Goal: Transaction & Acquisition: Purchase product/service

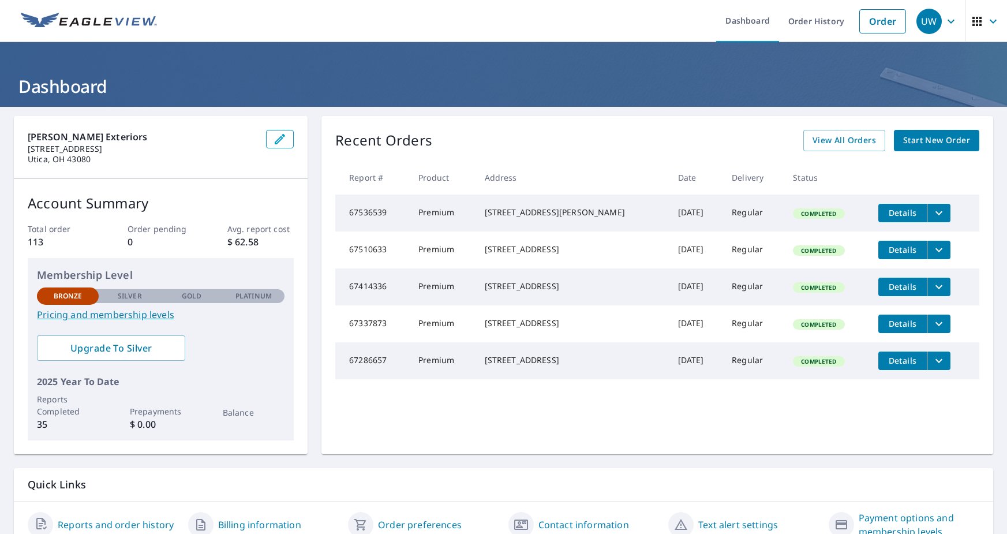
click at [948, 140] on span "Start New Order" at bounding box center [936, 140] width 67 height 14
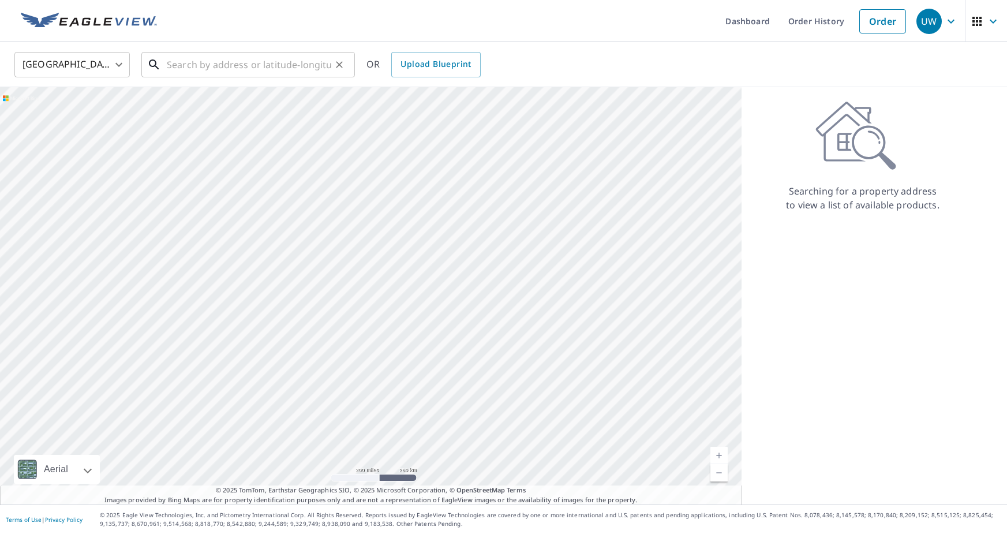
click at [197, 63] on input "text" at bounding box center [249, 64] width 165 height 32
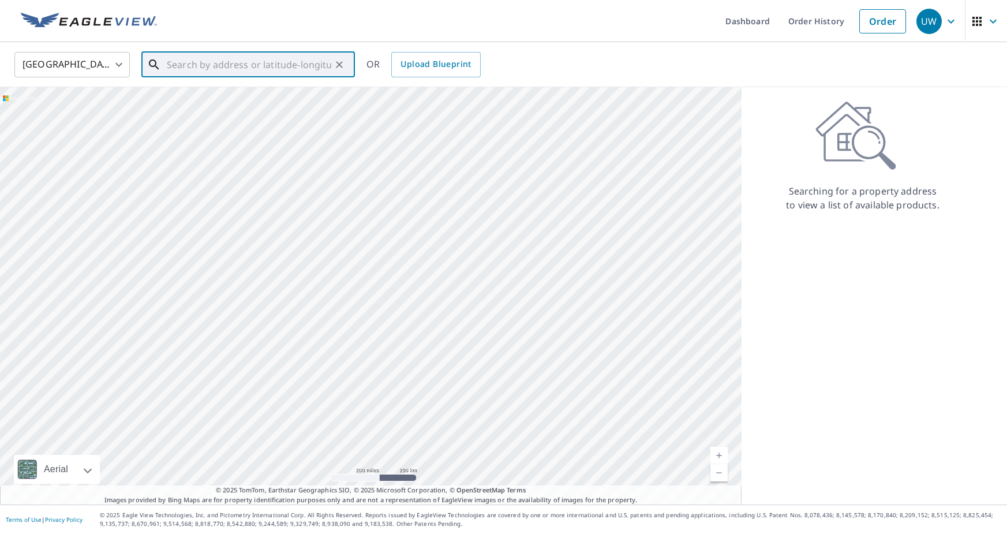
paste input "[STREET_ADDRESS]"
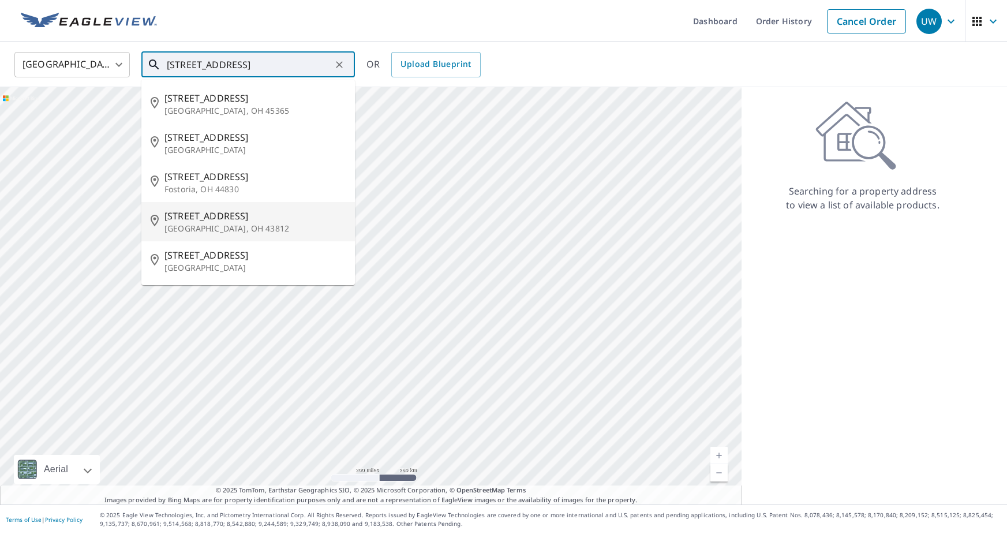
click at [237, 214] on span "[STREET_ADDRESS]" at bounding box center [255, 216] width 181 height 14
type input "[STREET_ADDRESS]"
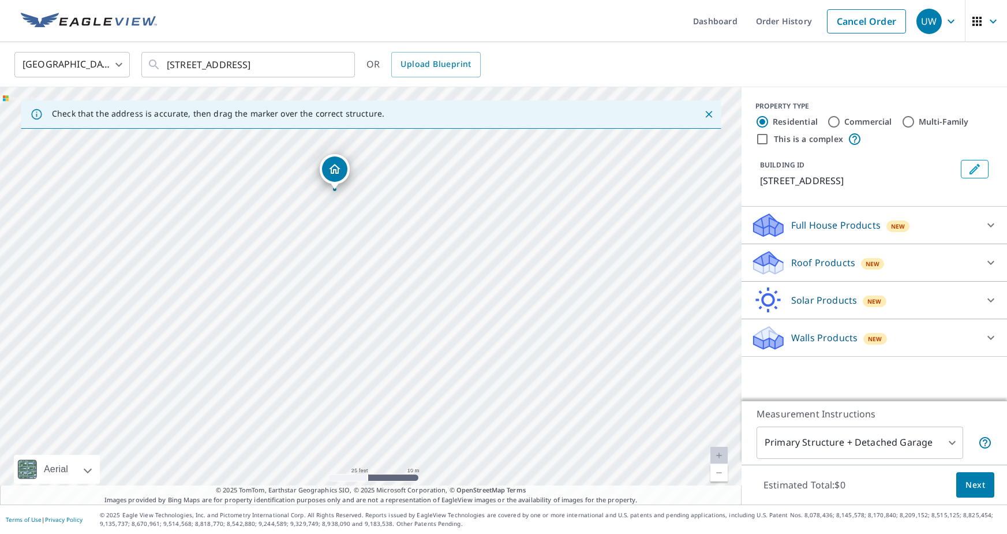
drag, startPoint x: 366, startPoint y: 290, endPoint x: 369, endPoint y: 252, distance: 38.2
click at [369, 252] on div "[STREET_ADDRESS]" at bounding box center [371, 295] width 742 height 417
click at [334, 237] on div "[STREET_ADDRESS]" at bounding box center [371, 295] width 742 height 417
drag, startPoint x: 376, startPoint y: 275, endPoint x: 374, endPoint y: 321, distance: 45.6
click at [945, 267] on div "Roof Products New" at bounding box center [864, 262] width 226 height 27
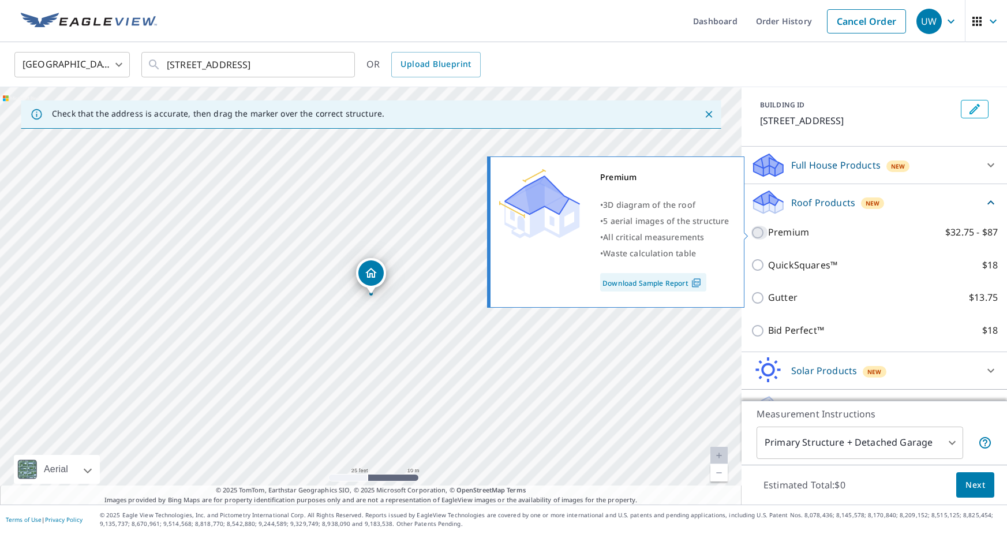
click at [758, 231] on input "Premium $32.75 - $87" at bounding box center [759, 233] width 17 height 14
checkbox input "true"
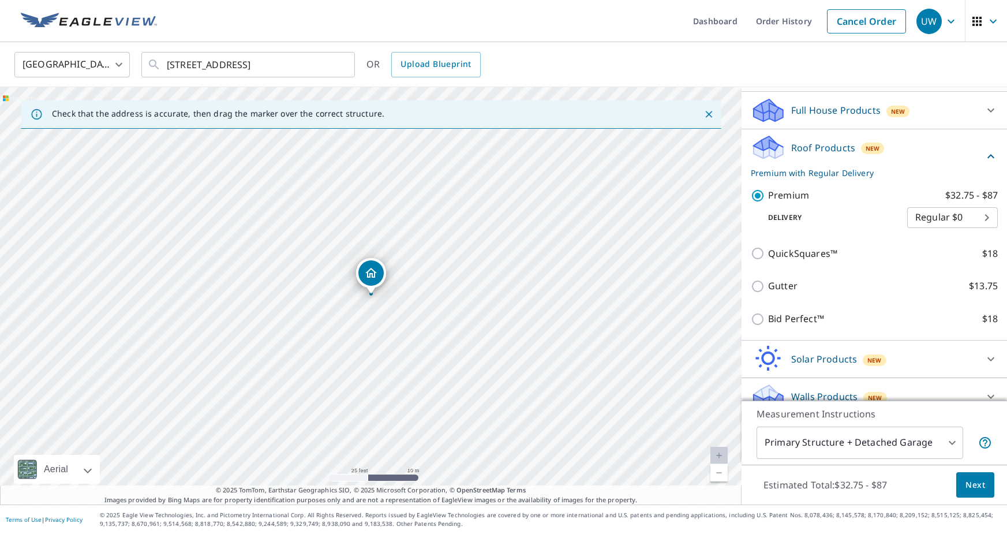
scroll to position [131, 0]
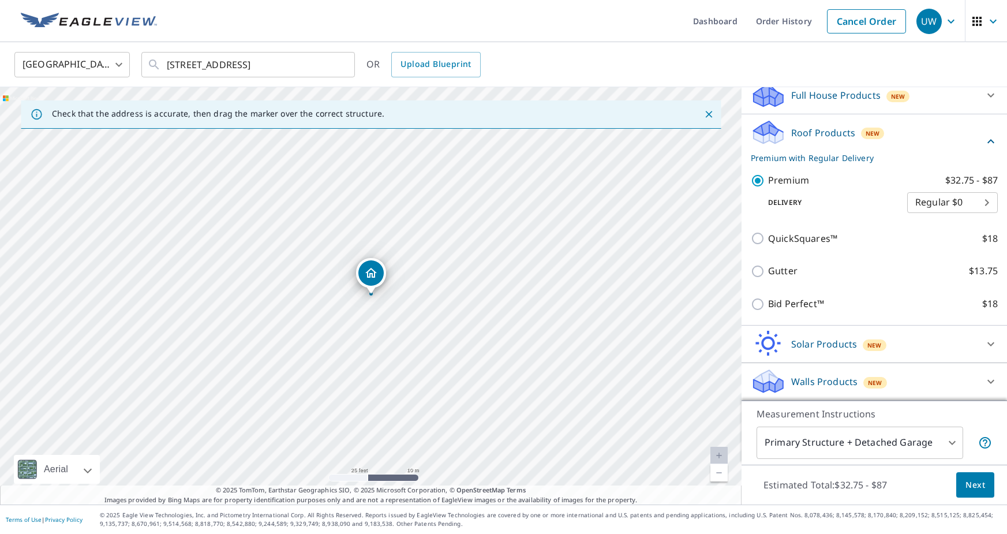
click at [969, 484] on span "Next" at bounding box center [976, 485] width 20 height 14
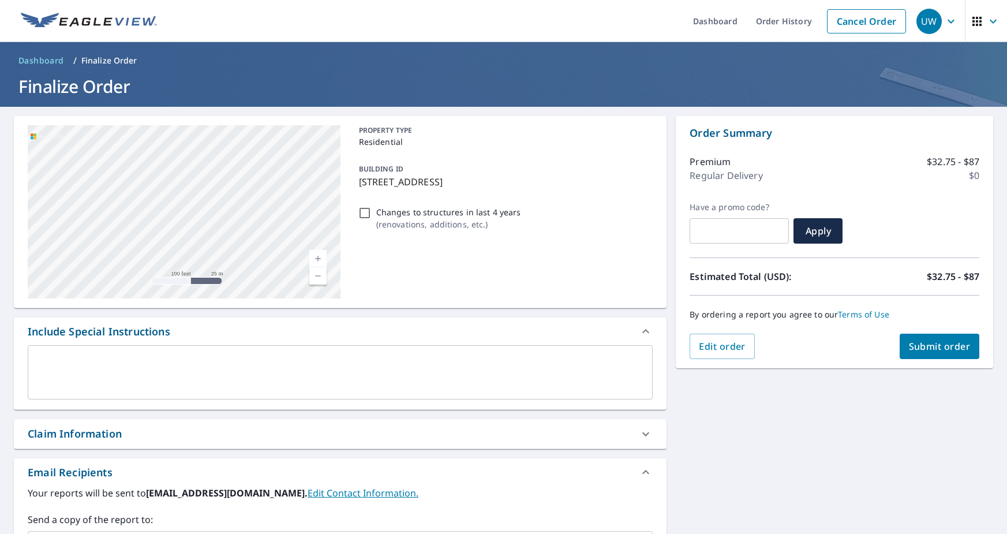
click at [175, 360] on textarea at bounding box center [340, 372] width 609 height 33
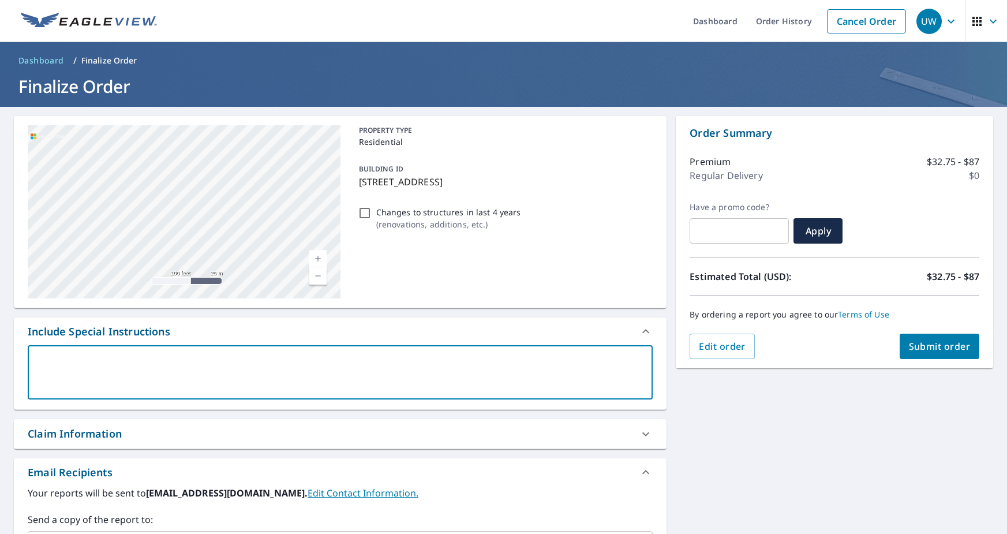
type textarea "T"
type textarea "x"
type textarea "Th"
type textarea "x"
type textarea "The"
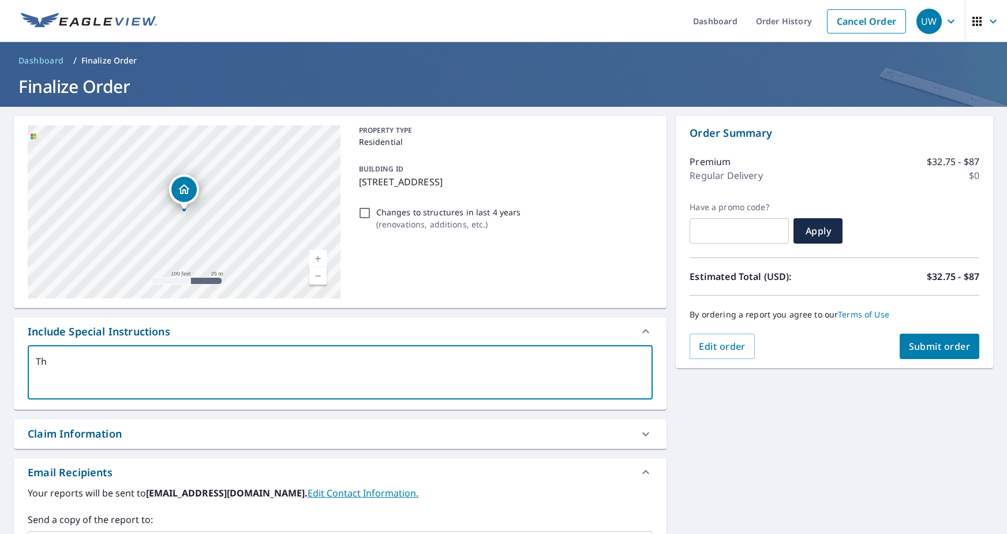
type textarea "x"
type textarea "Ther"
type textarea "x"
type textarea "There"
type textarea "x"
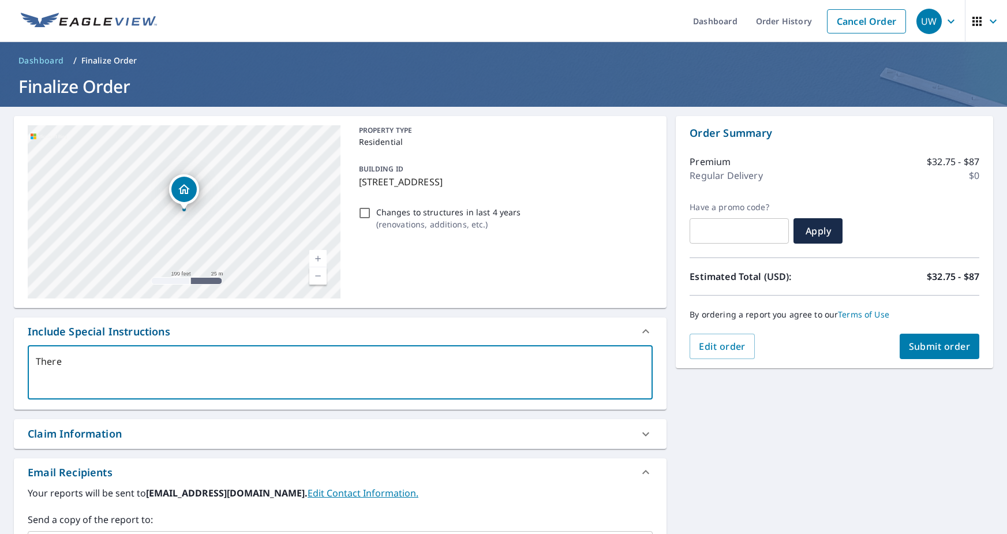
type textarea "There"
type textarea "x"
type textarea "There i"
type textarea "x"
type textarea "There is"
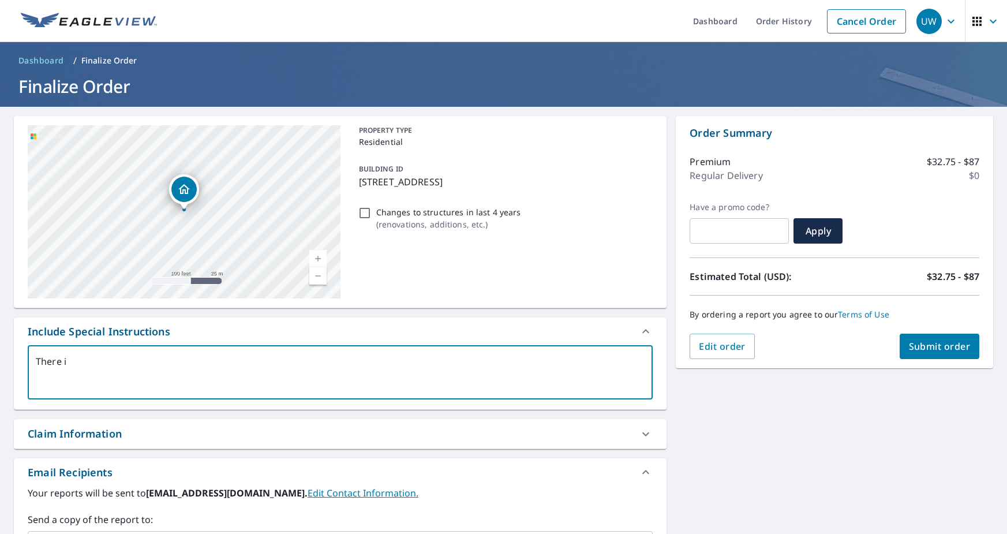
type textarea "x"
type textarea "There is"
type textarea "x"
type textarea "There is a"
type textarea "x"
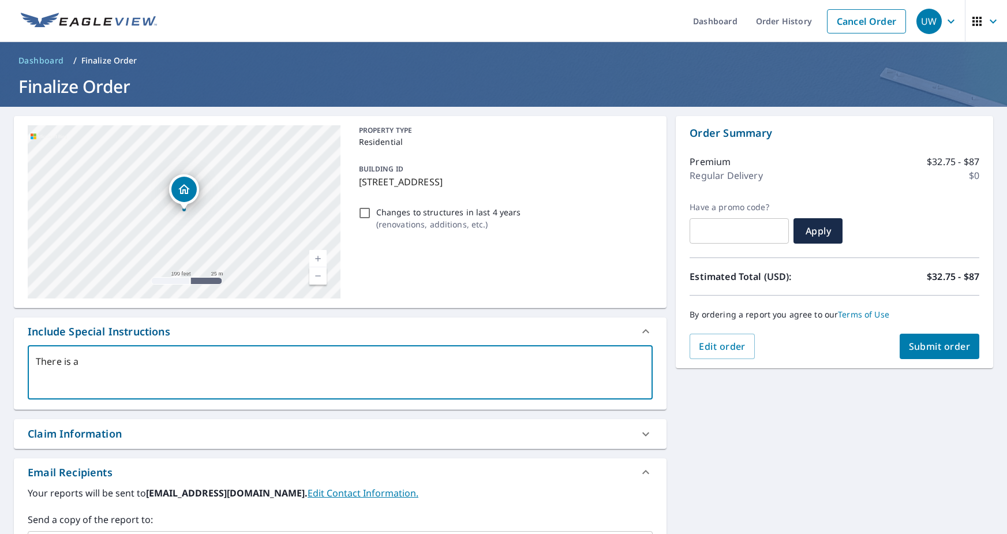
type textarea "There is a"
type textarea "x"
type textarea "There is a v"
type textarea "x"
type textarea "There is a ve"
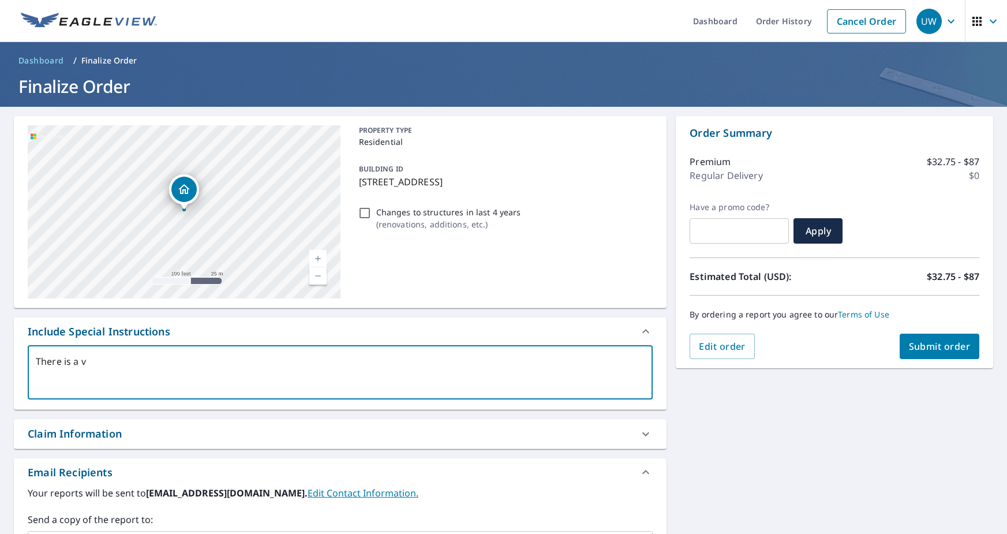
type textarea "x"
type textarea "There is a ver"
type textarea "x"
type textarea "There is a very"
type textarea "x"
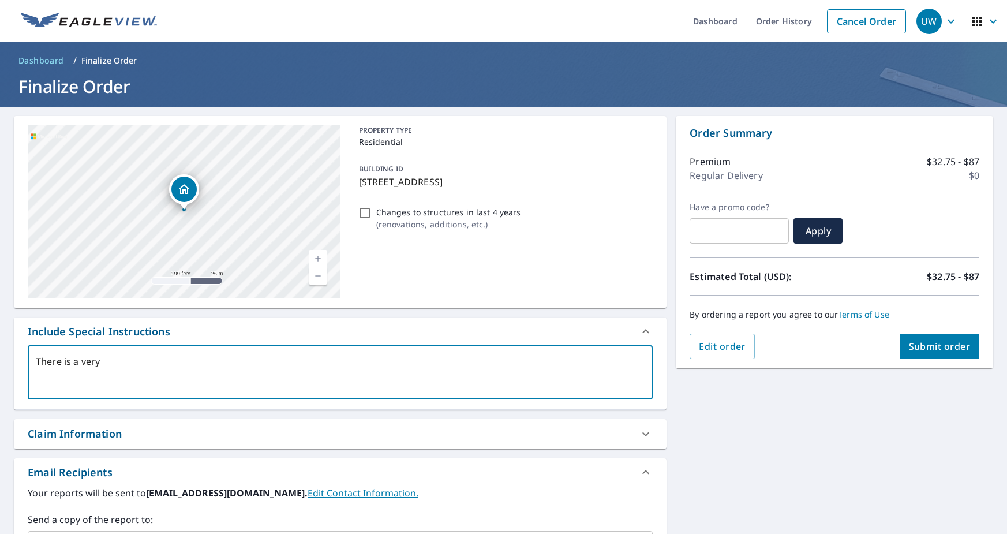
type textarea "There is a very"
type textarea "x"
type textarea "There is a very b"
type textarea "x"
type textarea "There is a very bi"
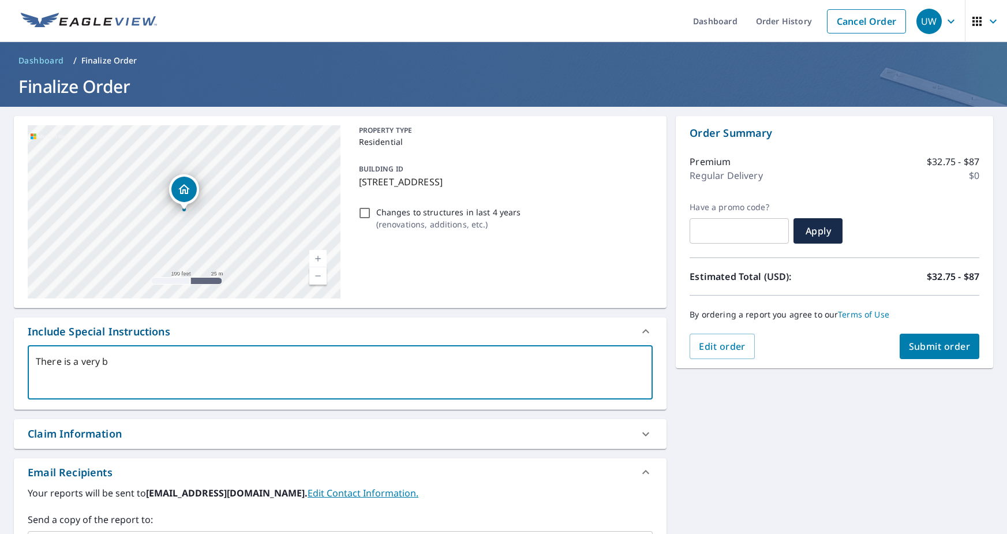
type textarea "x"
type textarea "There is a very big"
type textarea "x"
type textarea "There is a very big"
type textarea "x"
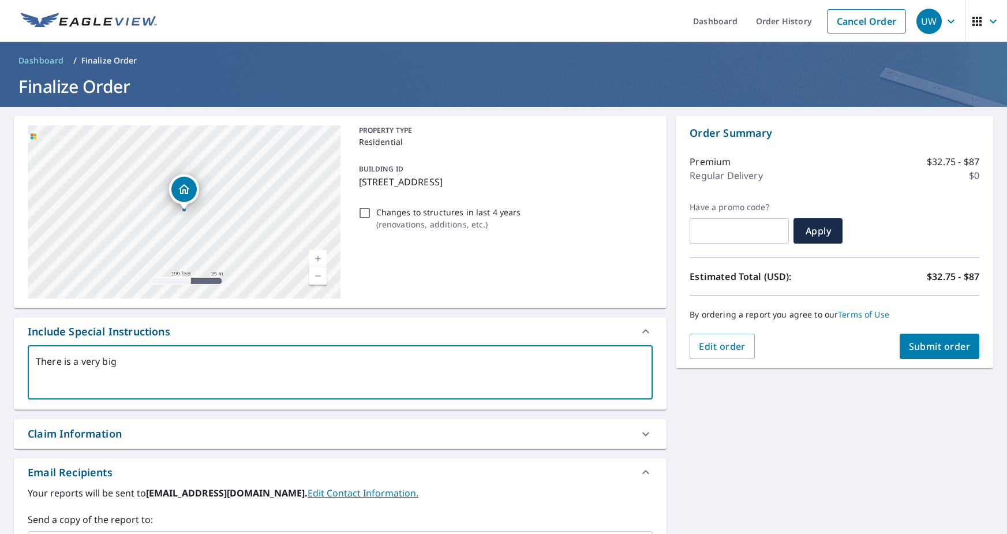
type textarea "There is a very big d"
type textarea "x"
type textarea "There is a very big de"
type textarea "x"
type textarea "There is a very big det"
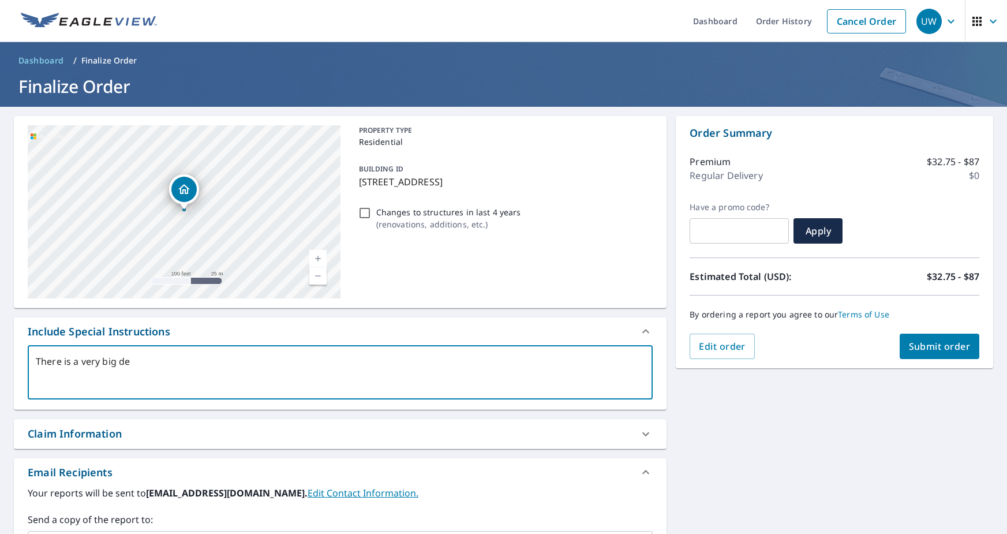
type textarea "x"
type textarea "There is a very big deta"
type textarea "x"
type textarea "There is a very big detac"
type textarea "x"
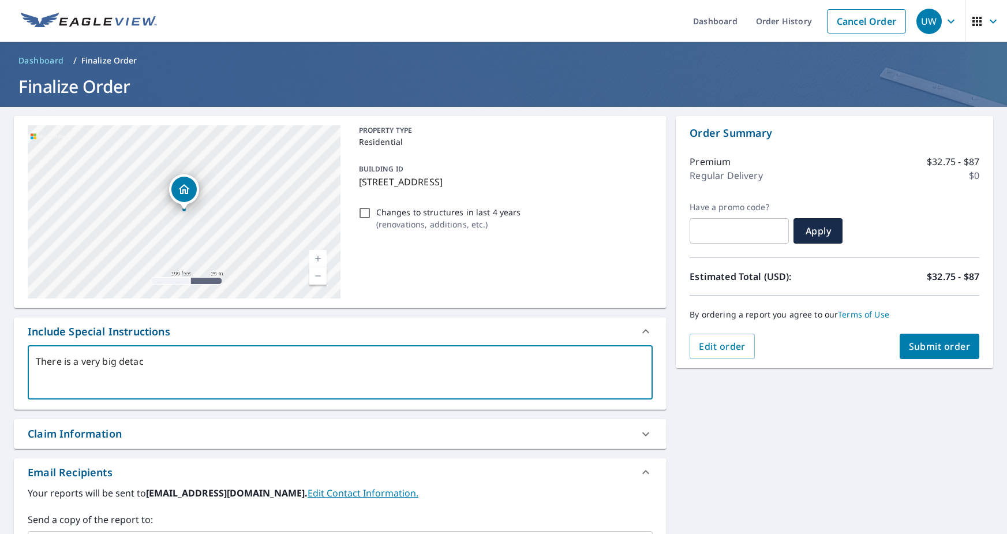
type textarea "There is a very big deta"
type textarea "x"
type textarea "There is a very big detat"
type textarea "x"
type textarea "There is a very big detatc"
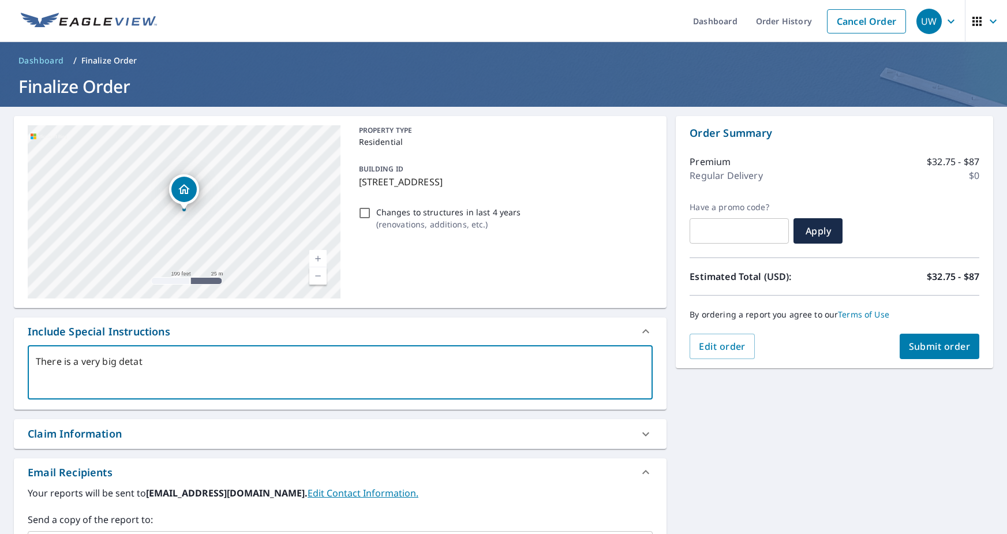
type textarea "x"
type textarea "There is a very big detatch"
type textarea "x"
type textarea "There is a very big detatche"
type textarea "x"
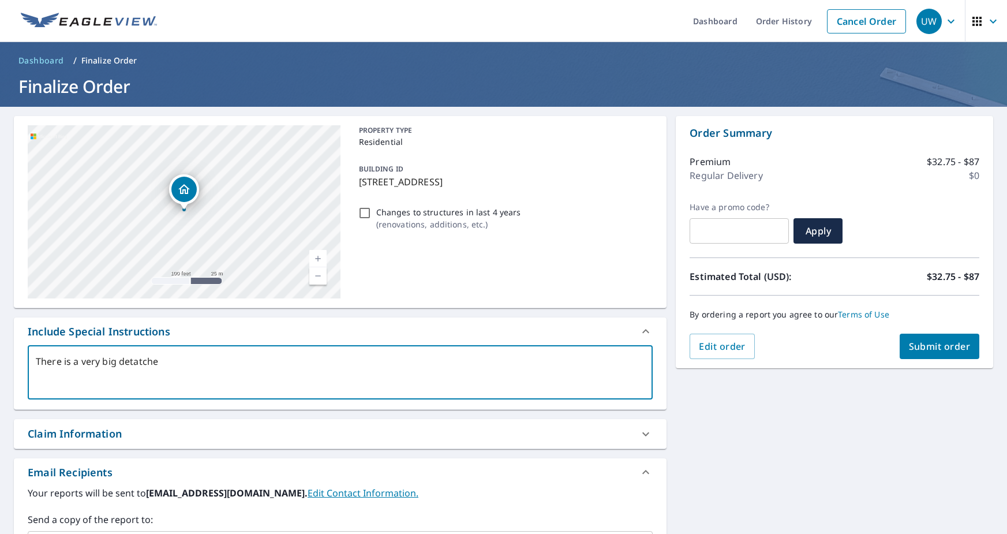
type textarea "There is a very big detatched"
type textarea "x"
type textarea "There is a very big detatched"
type textarea "x"
type textarea "There is a very big detatched g"
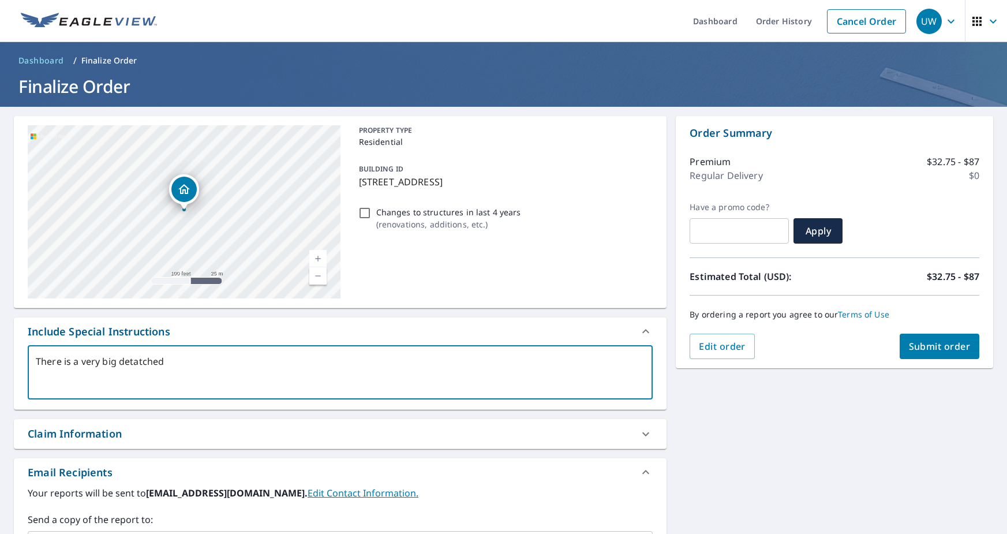
type textarea "x"
type textarea "There is a very big detatched ga"
type textarea "x"
type textarea "There is a very big detatched gar"
type textarea "x"
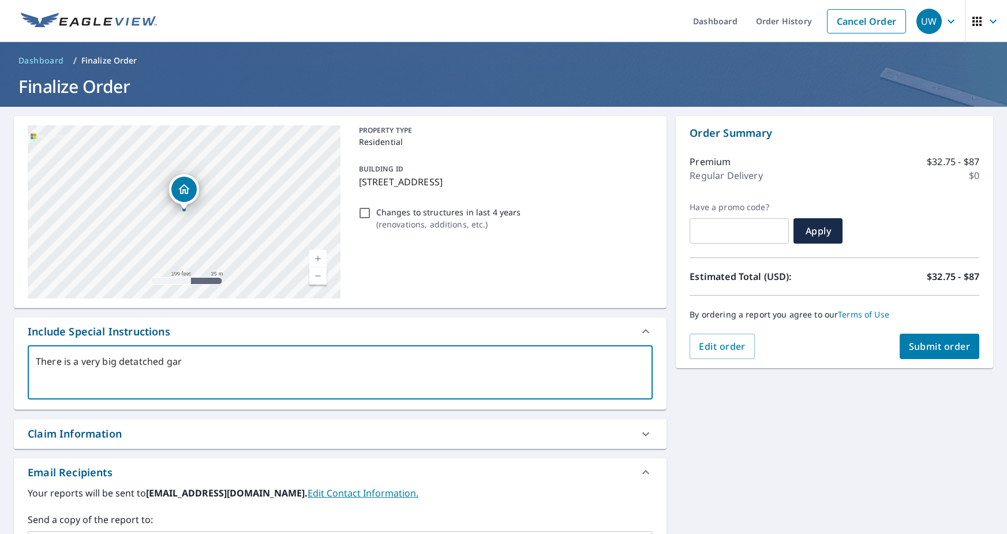
type textarea "There is a very big detatched gara"
type textarea "x"
type textarea "There is a very big detatched garag"
type textarea "x"
type textarea "There is a very big detatched garage"
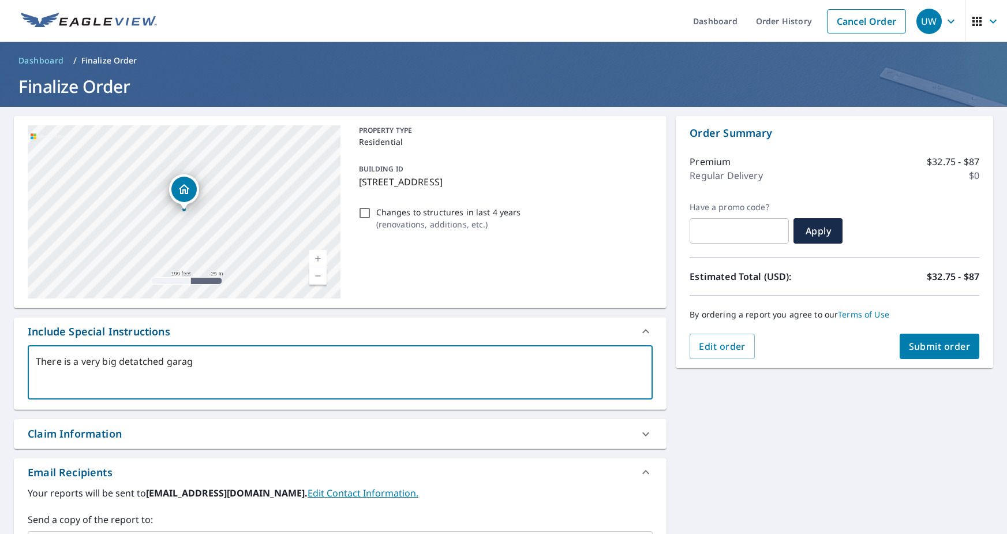
type textarea "x"
type textarea "There is a very big detatched garage/"
type textarea "x"
type textarea "There is a very big detatched garage/b"
type textarea "x"
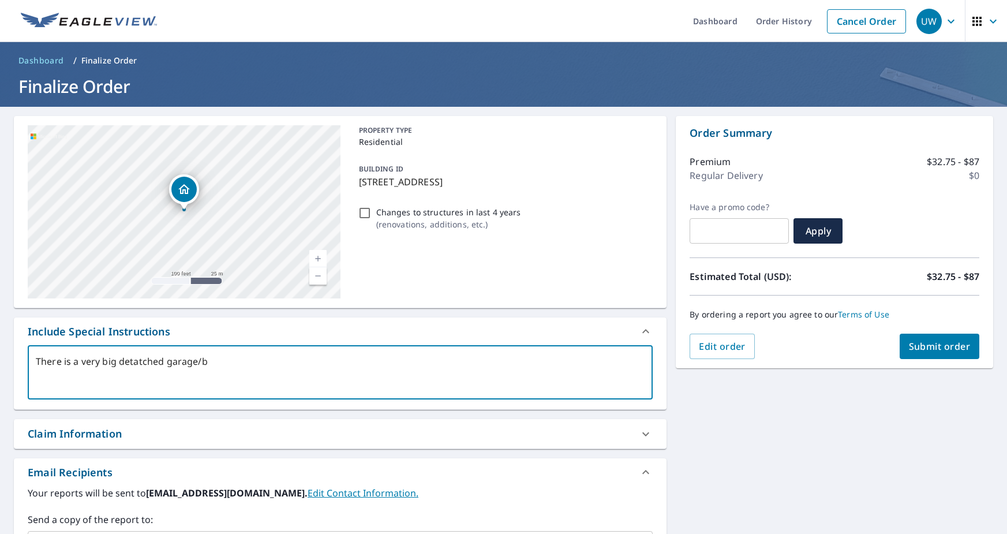
type textarea "There is a very big detatched garage/bu"
type textarea "x"
type textarea "There is a very big detatched garage/[PERSON_NAME]"
type textarea "x"
type textarea "There is a very big detatched garage/buil"
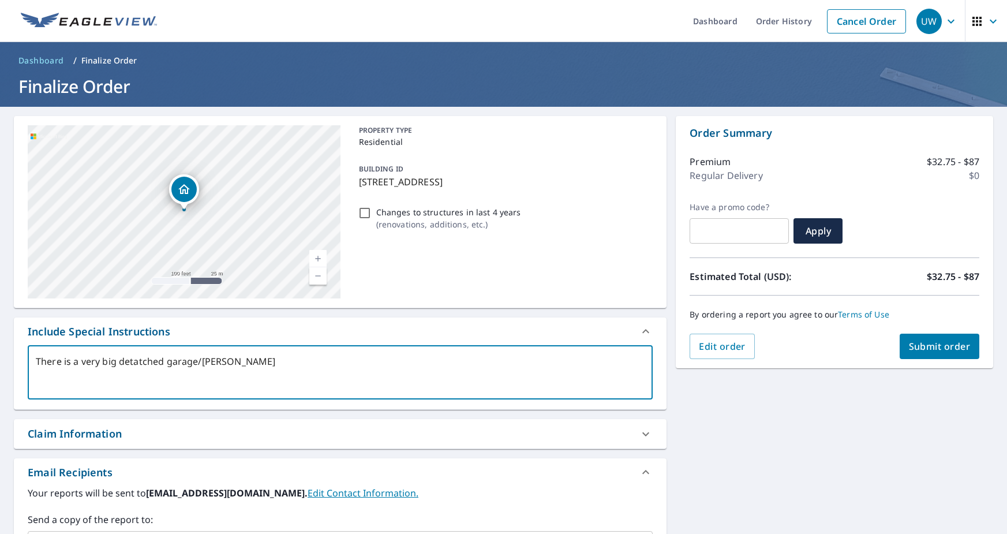
type textarea "x"
type textarea "There is a very big detatched garage/build"
type textarea "x"
type textarea "There is a very big detatched garage/buildi"
type textarea "x"
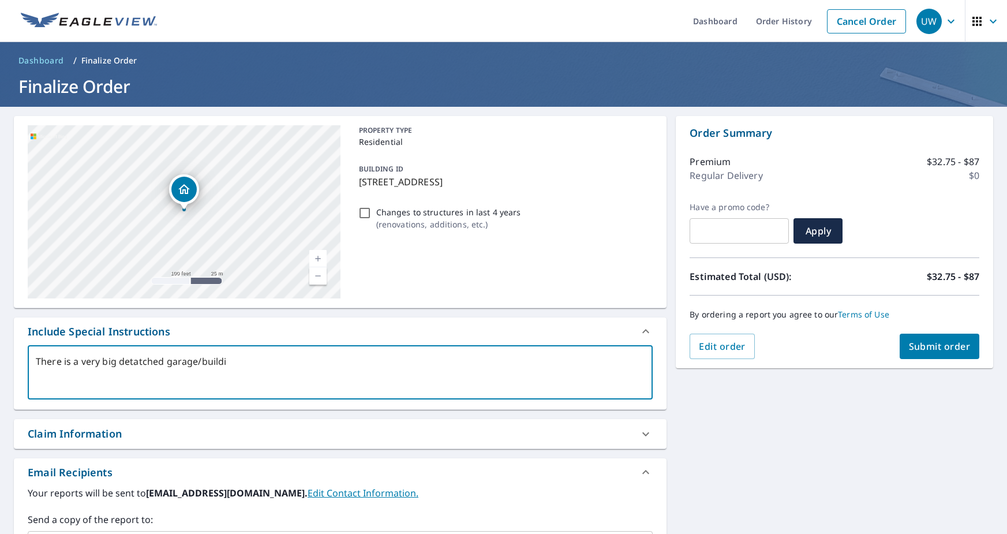
type textarea "There is a very big detatched garage/buildin"
type textarea "x"
type textarea "There is a very big detatched garage/building"
type textarea "x"
type textarea "There is a very big detatched garage/building"
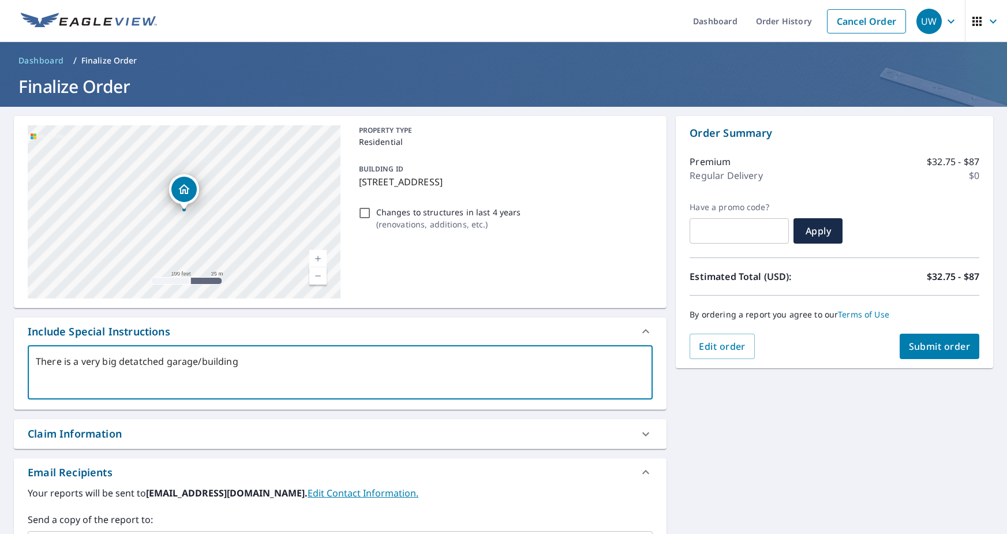
type textarea "x"
type textarea "There is a very big detatched garage/building b"
type textarea "x"
type textarea "There is a very big detatched garage/building be"
type textarea "x"
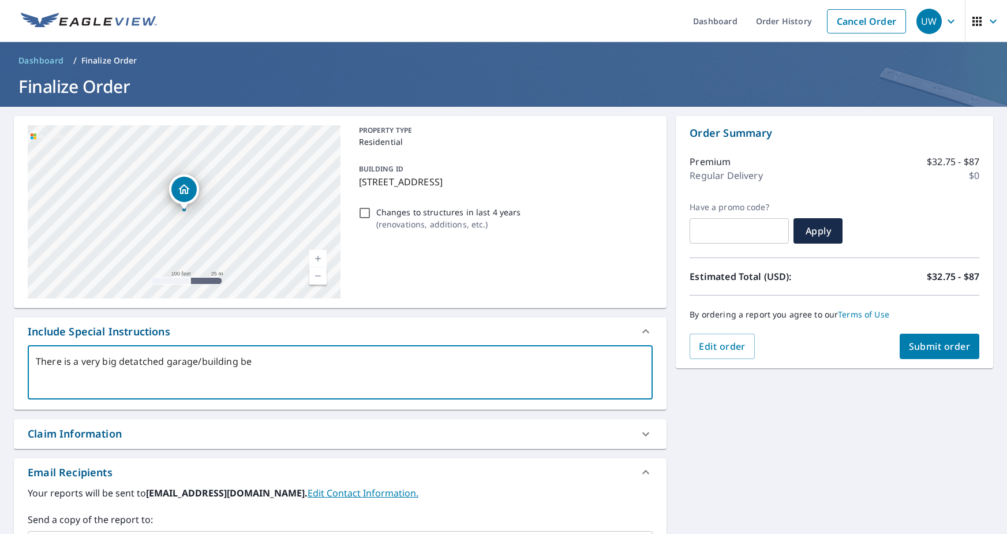
type textarea "There is a very big detatched garage/building beh"
type textarea "x"
type textarea "There is a very big detatched garage/building behi"
type textarea "x"
type textarea "There is a very big detatched garage/building behin"
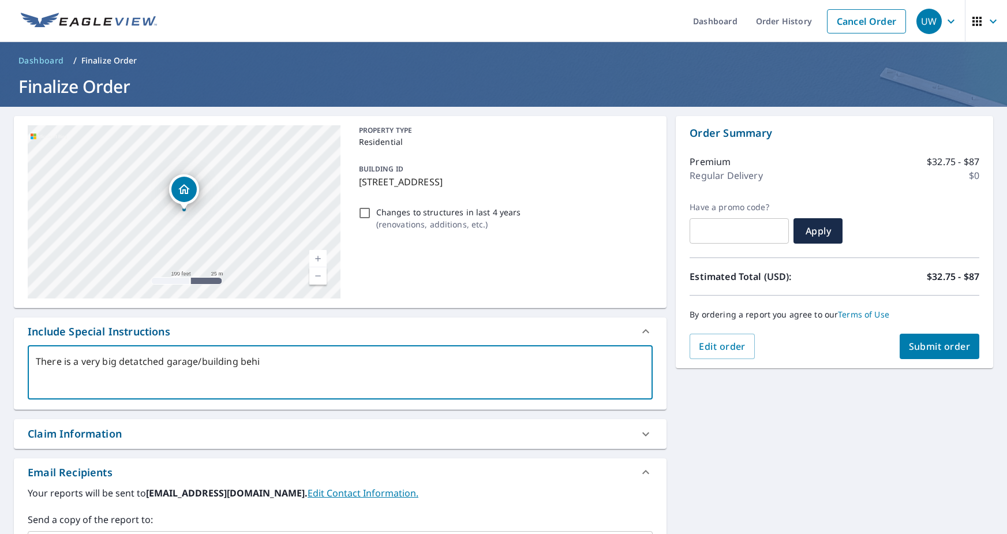
type textarea "x"
type textarea "There is a very big detatched garage/building behind"
type textarea "x"
type textarea "There is a very big detatched garage/building behind"
type textarea "x"
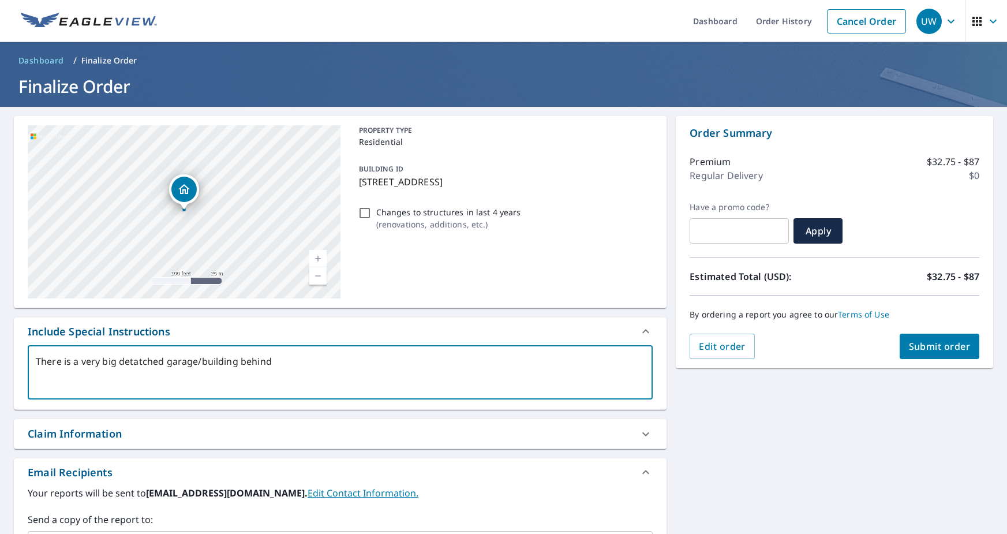
type textarea "There is a very big detatched garage/building behind t"
type textarea "x"
type textarea "There is a very big detatched garage/building behind th"
type textarea "x"
type textarea "There is a very big detatched garage/building behind the"
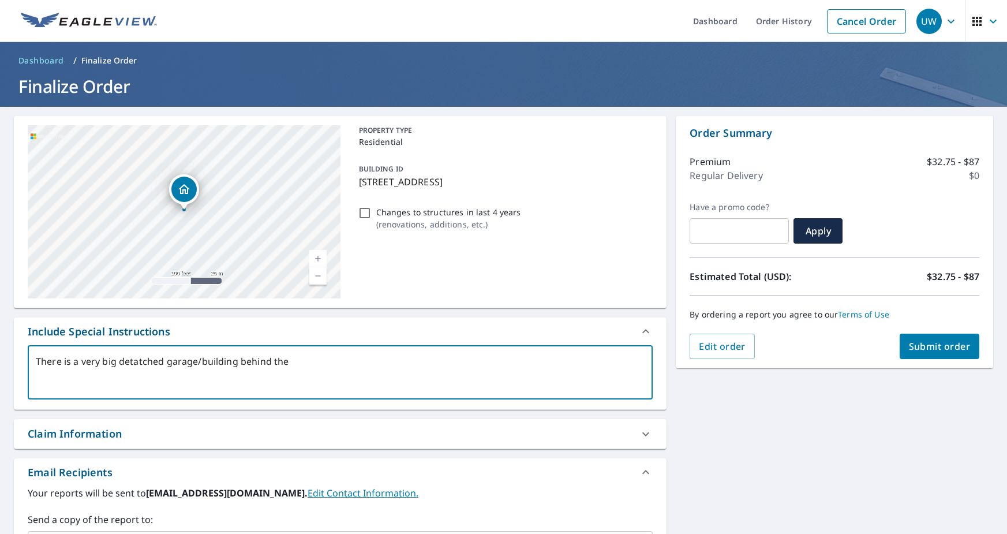
type textarea "x"
type textarea "There is a very big detatched garage/building behind the"
type textarea "x"
type textarea "There is a very big detatched garage/building behind the h"
type textarea "x"
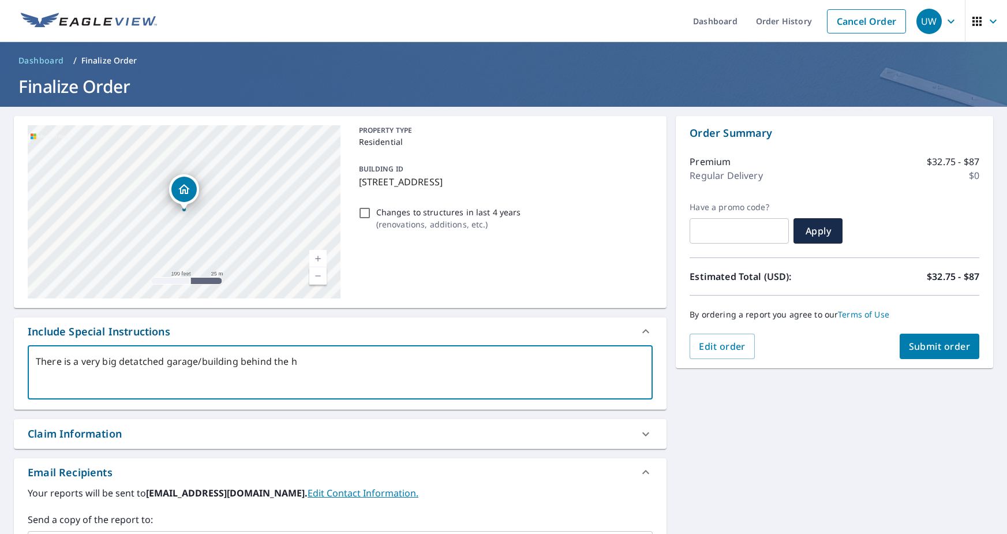
type textarea "There is a very big detatched garage/building behind the ho"
type textarea "x"
type textarea "There is a very big detatched garage/building behind the hou"
type textarea "x"
type textarea "There is a very big detatched garage/building behind the hous"
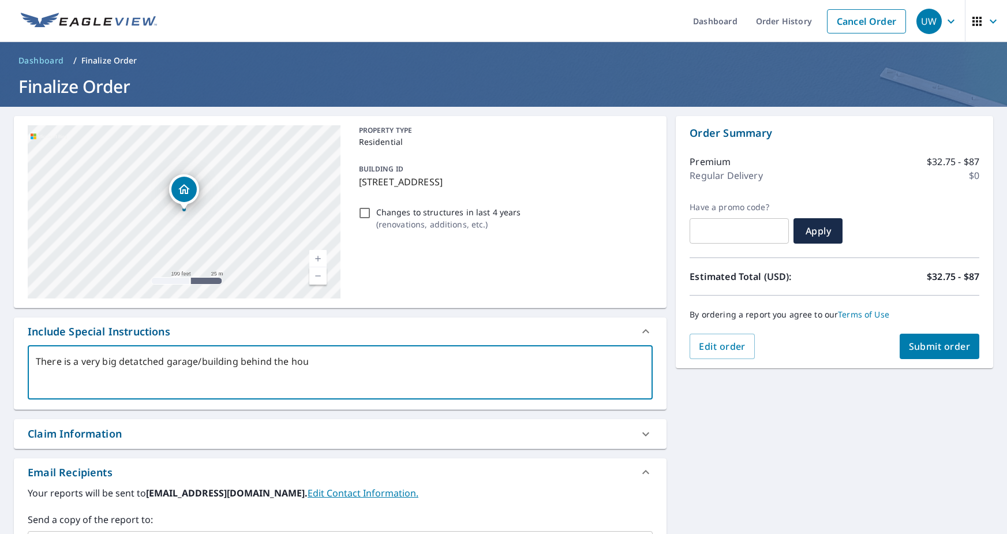
type textarea "x"
type textarea "There is a very big detatched garage/building behind the house"
type textarea "x"
type textarea "There is a very big detatched garage/building behind the house"
type textarea "x"
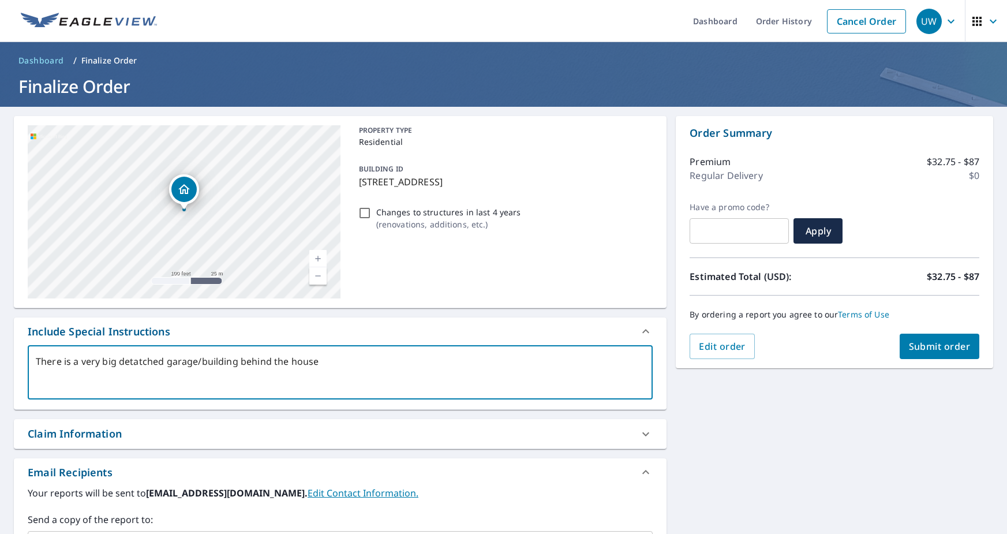
type textarea "There is a very big detatched garage/building behind the house"
type textarea "x"
type textarea "There is a very big detatched garage/building behind the house."
type textarea "x"
type textarea "There is a very big detatched garage/building behind the house."
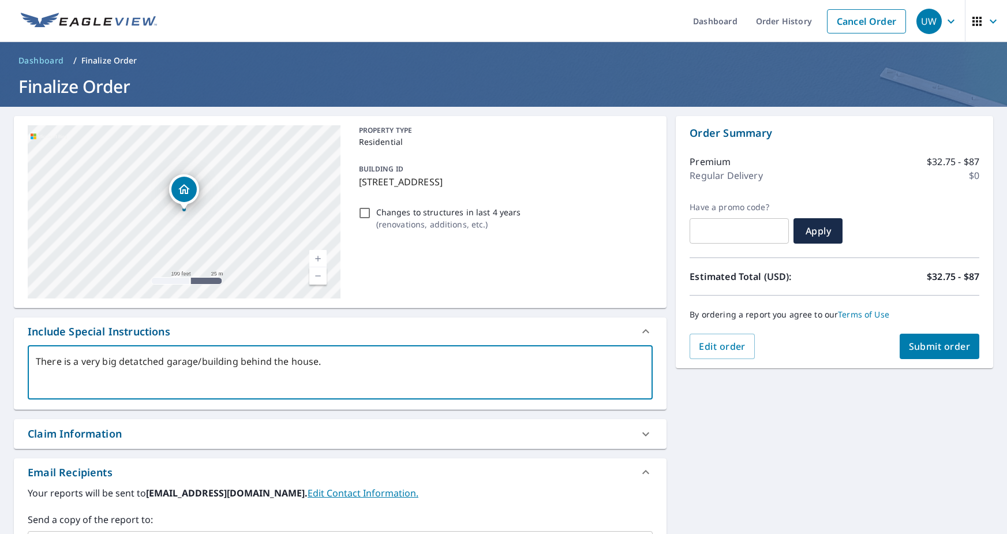
type textarea "x"
type textarea "There is a very big detached garage/building behind the house."
type textarea "x"
click at [330, 364] on textarea "There is a very big detached garage/building behind the house." at bounding box center [340, 372] width 609 height 33
type textarea "There is a very big detached garage/building behind the house. P"
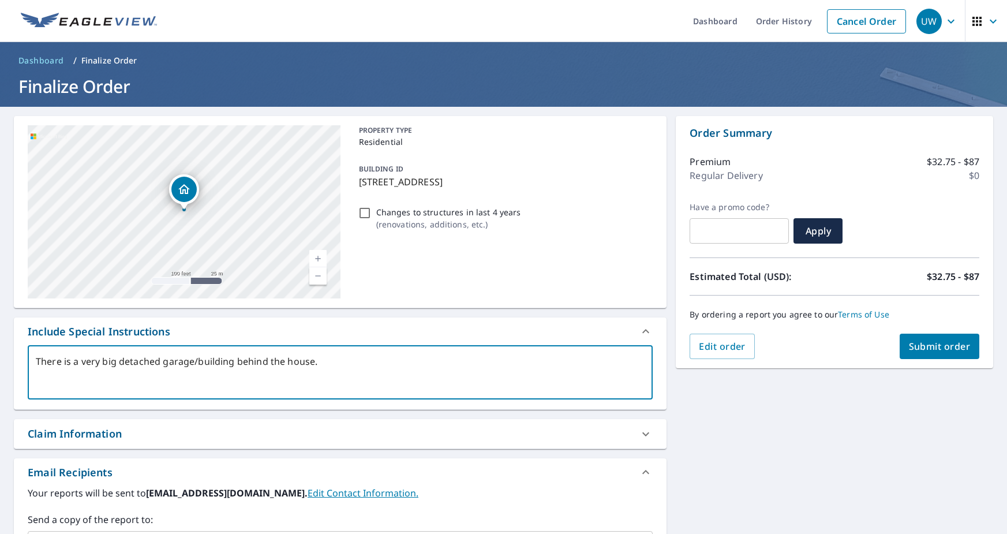
type textarea "x"
type textarea "There is a very big detached garage/building behind the house. Pl"
type textarea "x"
type textarea "There is a very big detached garage/building behind the house. Ple"
type textarea "x"
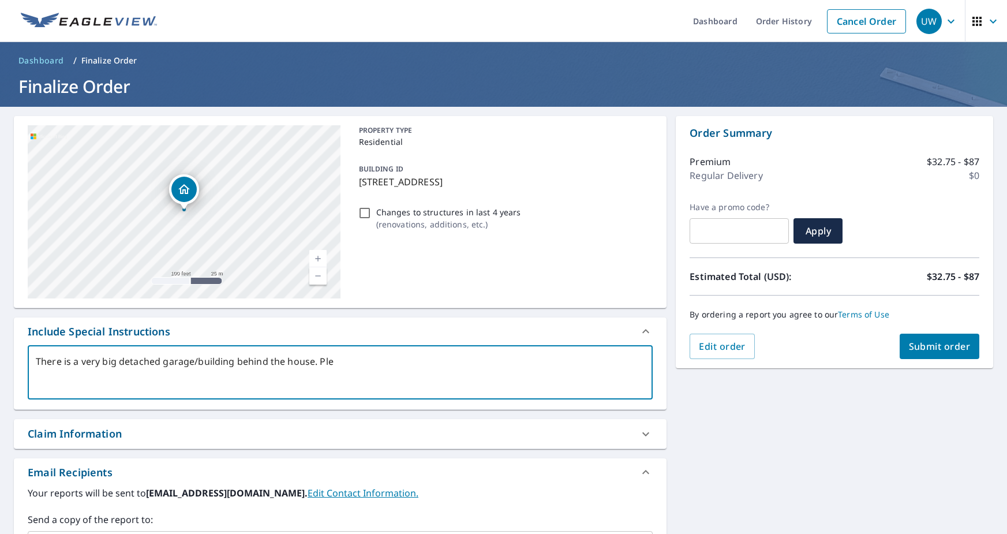
type textarea "There is a very big detached garage/building behind the house. [GEOGRAPHIC_DATA]"
type textarea "x"
type textarea "There is a very big detached garage/building behind the house. Pleas"
type textarea "x"
type textarea "There is a very big detached garage/building behind the house. Please"
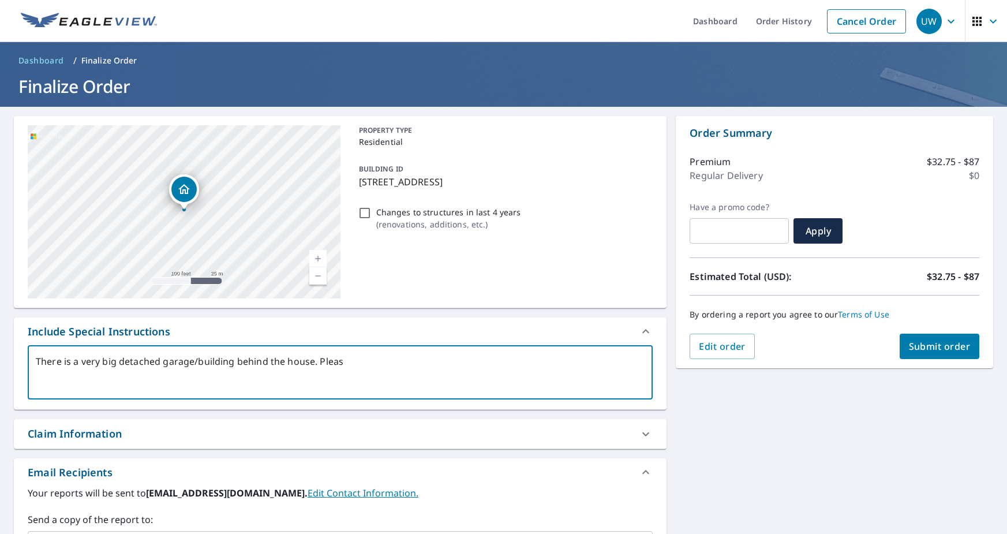
type textarea "x"
type textarea "There is a very big detached garage/building behind the house. Please"
type textarea "x"
type textarea "There is a very big detached garage/building behind the house. Please i"
type textarea "x"
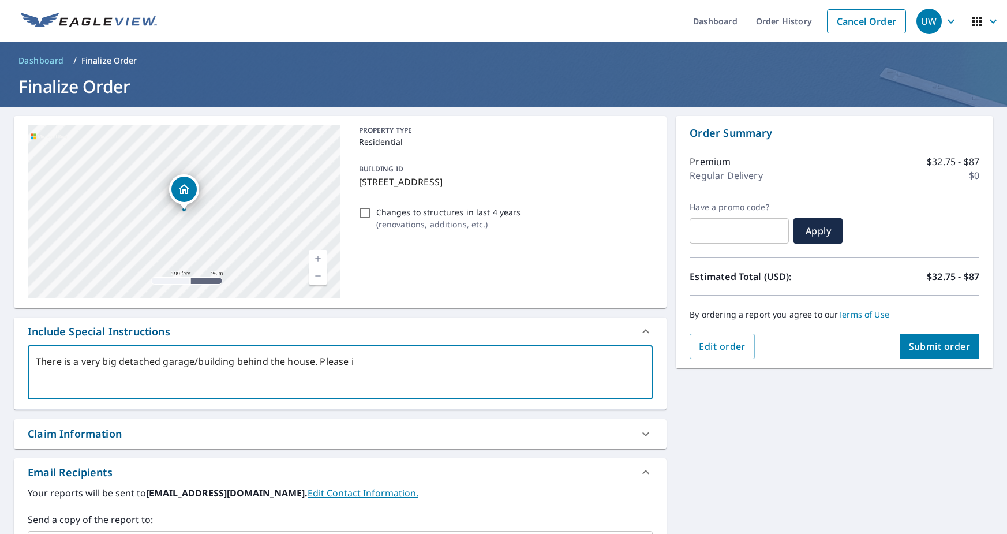
type textarea "There is a very big detached garage/building behind the house. Please in"
type textarea "x"
type textarea "There is a very big detached garage/building behind the house. Please inc"
type textarea "x"
type textarea "There is a very big detached garage/building behind the house. Please incl"
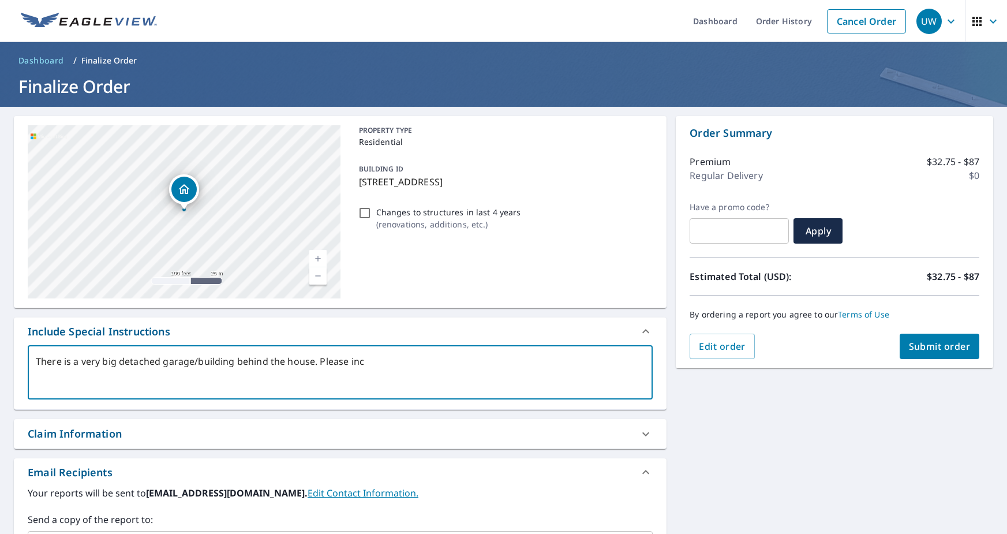
type textarea "x"
type textarea "There is a very big detached garage/building behind the house. Please inclu"
type textarea "x"
type textarea "There is a very big detached garage/building behind the house. Please includ"
type textarea "x"
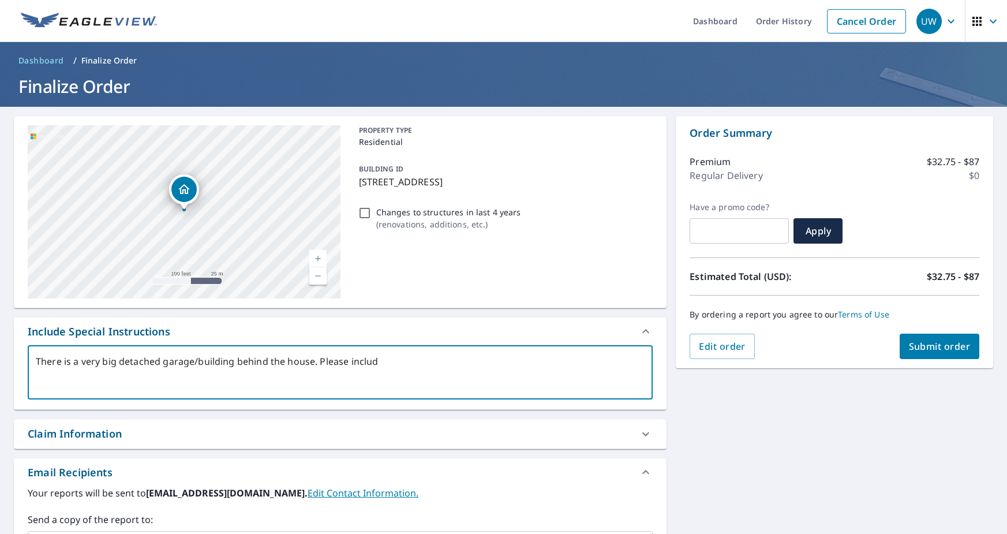
type textarea "There is a very big detached garage/building behind the house. Please include"
type textarea "x"
type textarea "There is a very big detached garage/building behind the house. Please include"
type textarea "x"
type textarea "There is a very big detached garage/building behind the house. Please include th"
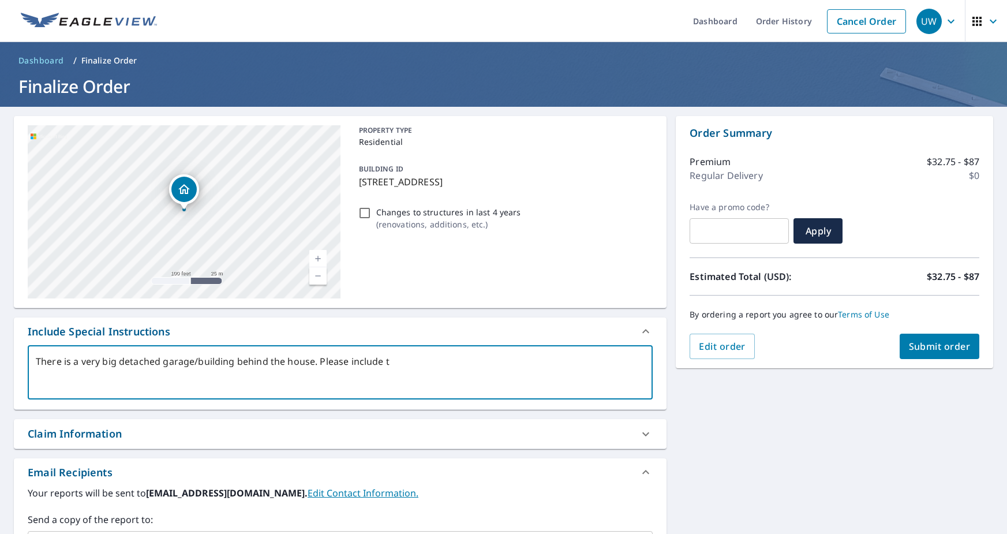
type textarea "x"
type textarea "There is a very big detached garage/building behind the house. Please include t…"
type textarea "x"
type textarea "There is a very big detached garage/building behind the house. Please include t…"
type textarea "x"
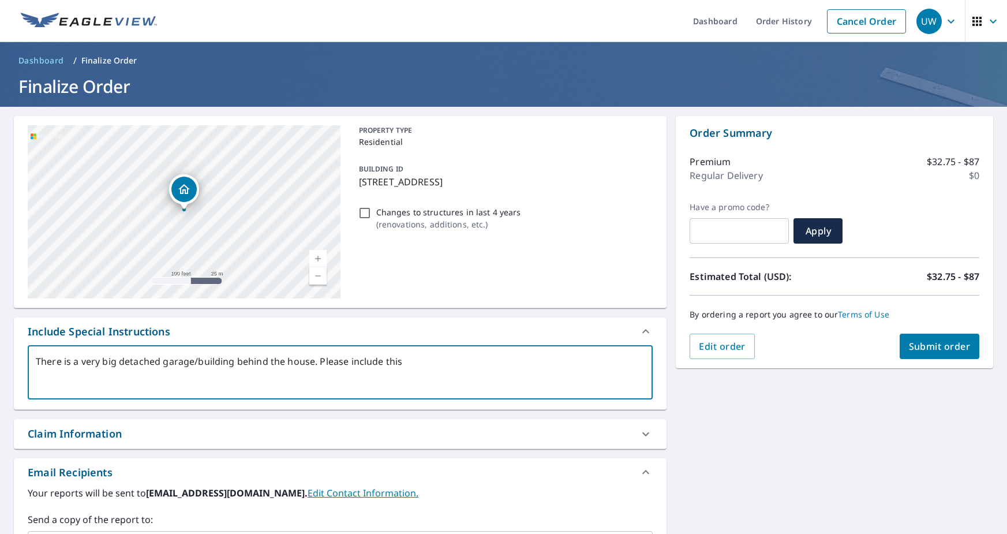
type textarea "There is a very big detached garage/building behind the house. Please include t…"
type textarea "x"
type textarea "There is a very big detached garage/building behind the house. Please include t…"
type textarea "x"
type textarea "There is a very big detached garage/building behind the house. Please include t…"
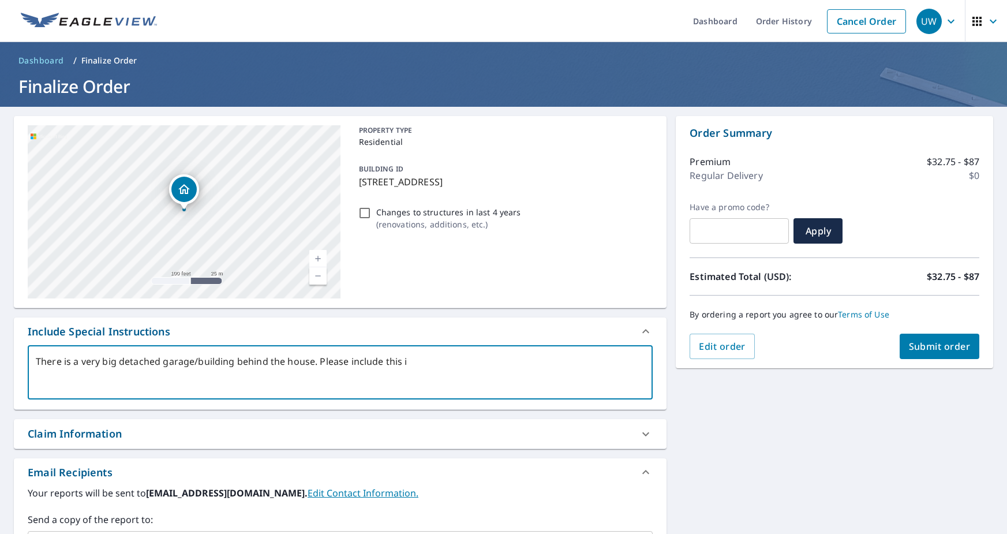
type textarea "x"
type textarea "There is a very big detached garage/building behind the house. Please include t…"
type textarea "x"
type textarea "There is a very big detached garage/building behind the house. Please include t…"
type textarea "x"
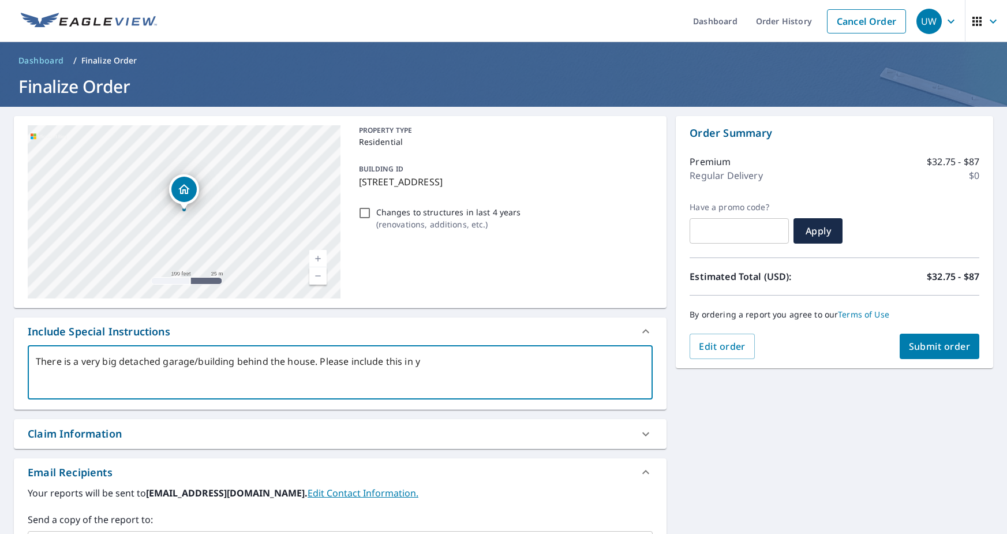
type textarea "There is a very big detached garage/building behind the house. Please include t…"
type textarea "x"
type textarea "There is a very big detached garage/building behind the house. Please include t…"
type textarea "x"
type textarea "There is a very big detached garage/building behind the house. Please include t…"
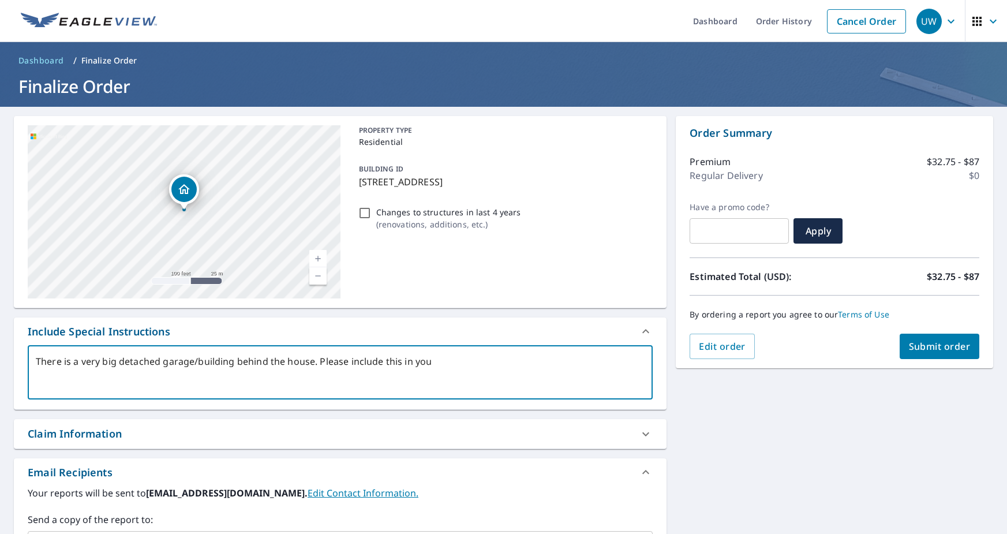
type textarea "x"
type textarea "There is a very big detached garage/building behind the house. Please include t…"
type textarea "x"
type textarea "There is a very big detached garage/building behind the house. Please include t…"
type textarea "x"
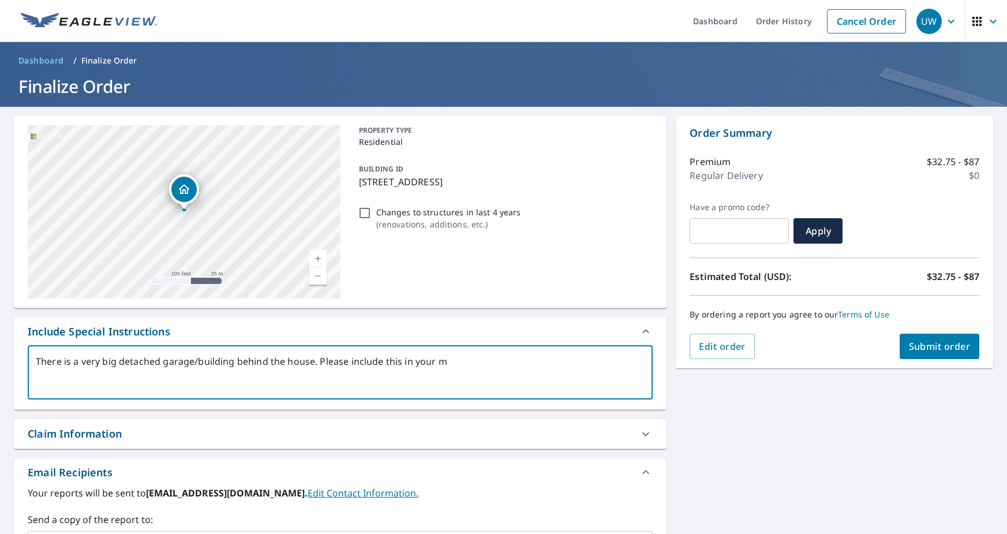
type textarea "There is a very big detached garage/building behind the house. Please include t…"
type textarea "x"
type textarea "There is a very big detached garage/building behind the house. Please include t…"
type textarea "x"
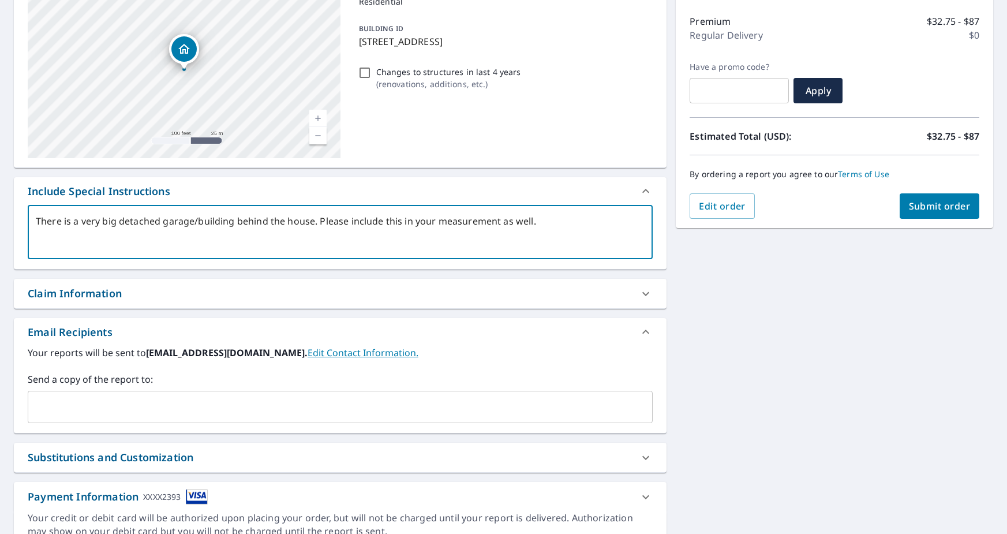
scroll to position [193, 0]
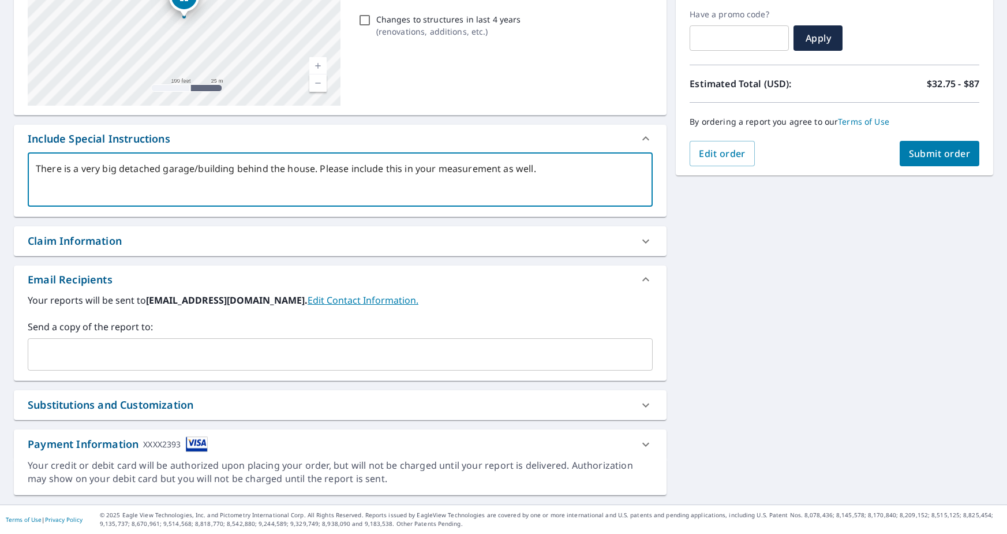
click at [182, 350] on input "text" at bounding box center [331, 354] width 597 height 22
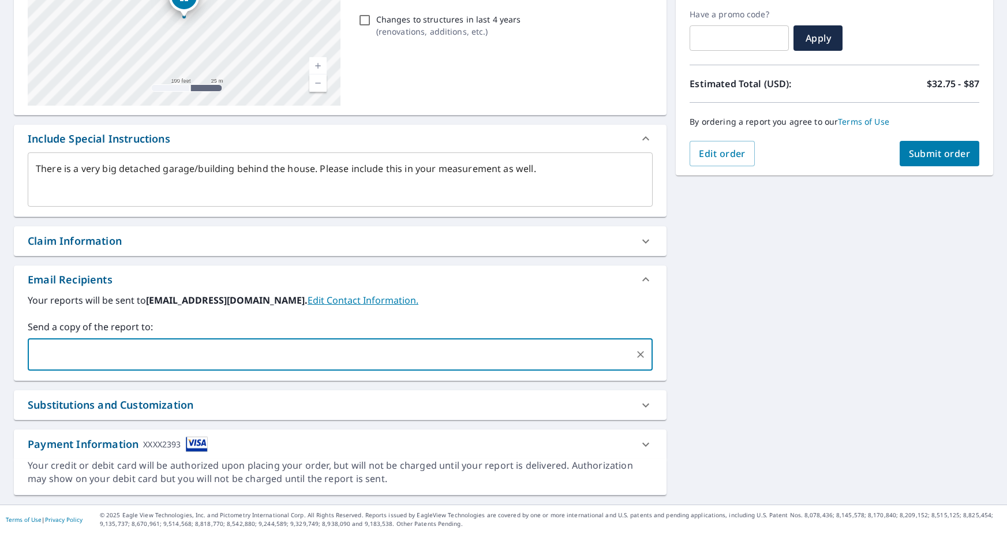
click at [427, 326] on label "Send a copy of the report to:" at bounding box center [340, 327] width 625 height 14
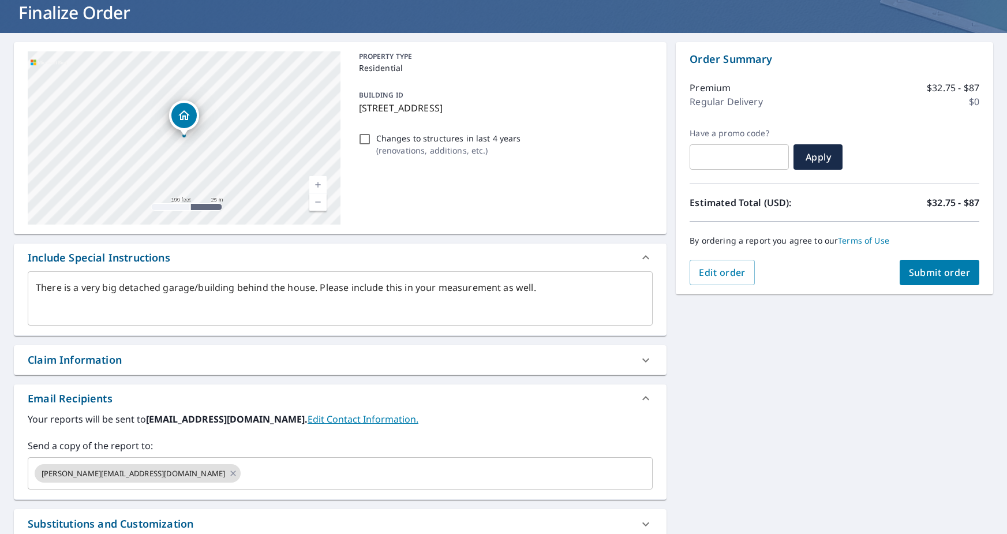
scroll to position [0, 0]
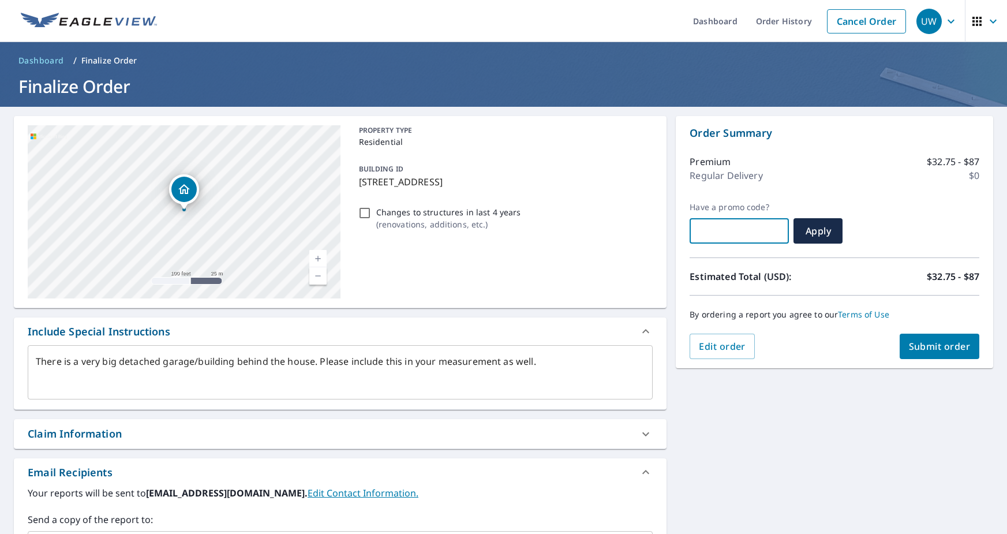
click at [716, 228] on input "text" at bounding box center [739, 231] width 99 height 32
paste input "JO25-2XWQX-AFC2W"
click at [820, 232] on span "Apply" at bounding box center [818, 231] width 31 height 13
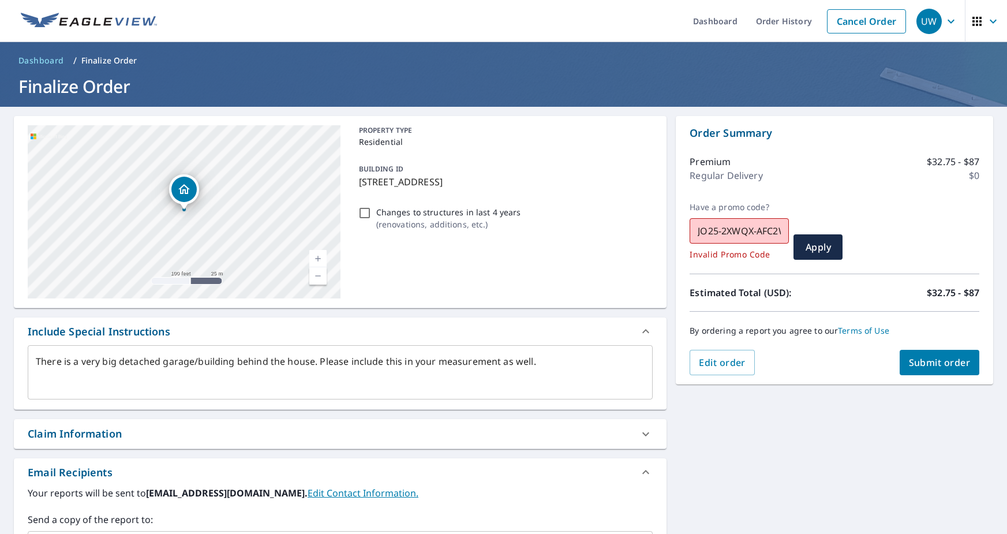
click at [699, 229] on input "JO25-2XWQX-AFC2W" at bounding box center [739, 231] width 99 height 32
click at [784, 229] on input "JO25-2XWQX-AFC2W" at bounding box center [739, 231] width 99 height 32
drag, startPoint x: 784, startPoint y: 230, endPoint x: 659, endPoint y: 234, distance: 124.8
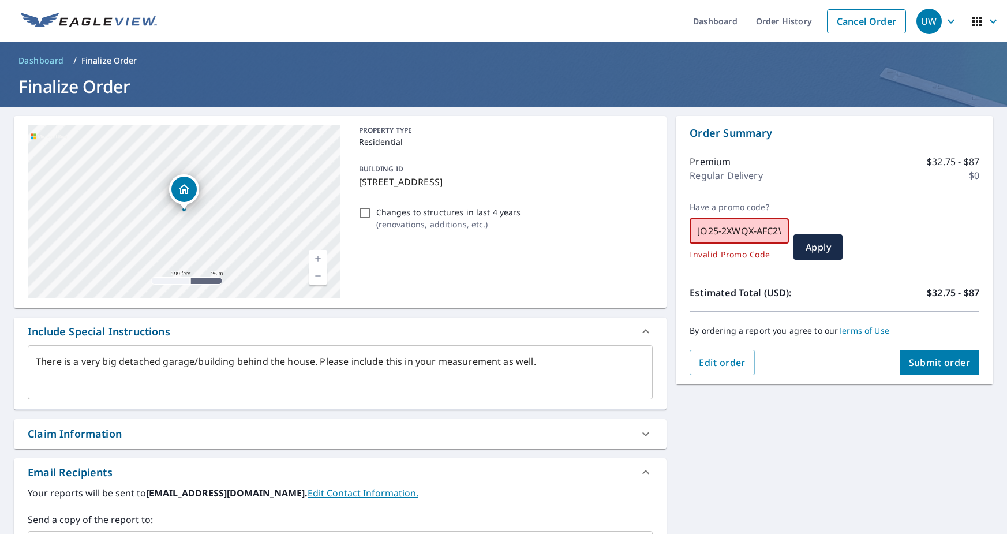
click at [659, 234] on div "[STREET_ADDRESS] Aerial Road A standard road map Aerial A detailed look from ab…" at bounding box center [503, 402] width 1007 height 591
paste input "JO25-BAKS8-AHSJK"
click at [813, 251] on span "Apply" at bounding box center [818, 247] width 31 height 13
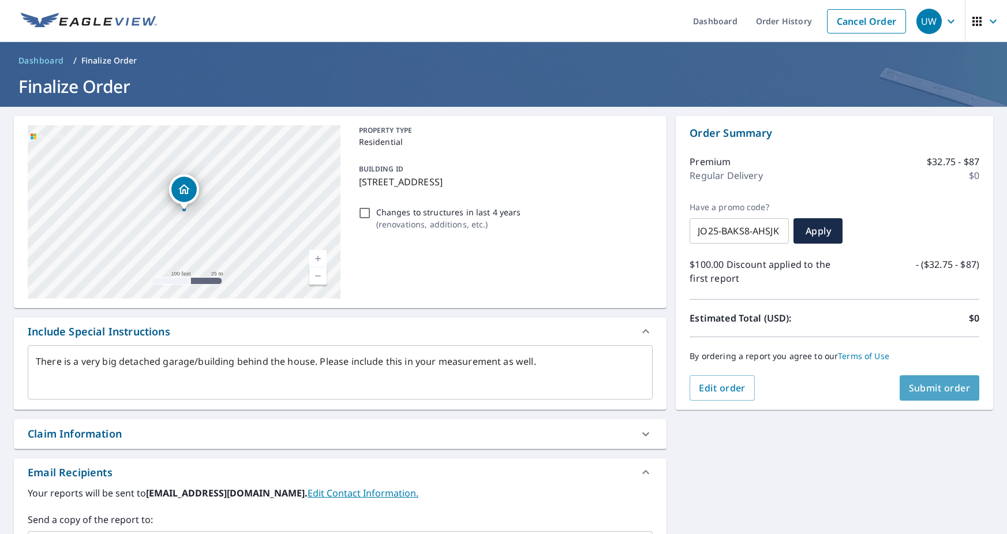
click at [937, 387] on span "Submit order" at bounding box center [940, 388] width 62 height 13
